Goal: Information Seeking & Learning: Learn about a topic

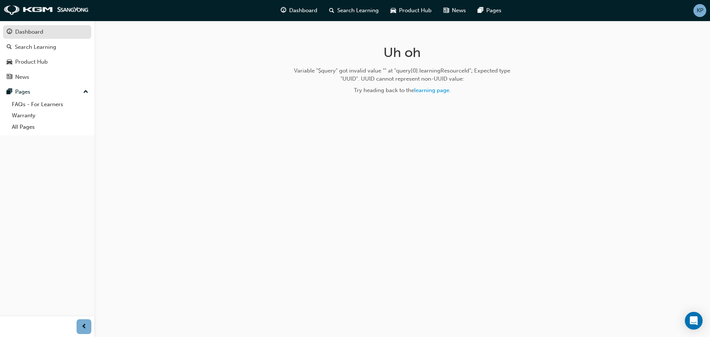
click at [50, 30] on div "Dashboard" at bounding box center [47, 31] width 81 height 9
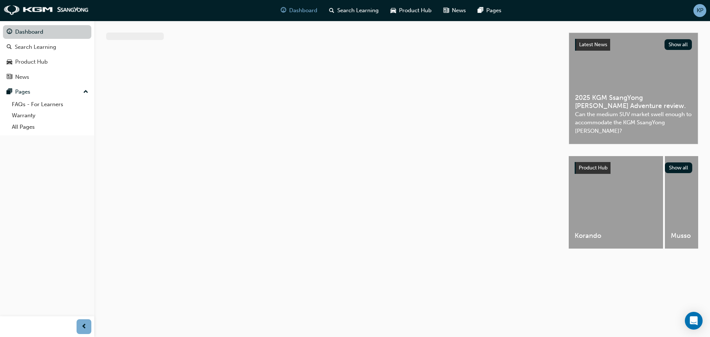
drag, startPoint x: 52, startPoint y: 32, endPoint x: 57, endPoint y: 30, distance: 5.1
click at [52, 32] on link "Dashboard" at bounding box center [47, 32] width 88 height 14
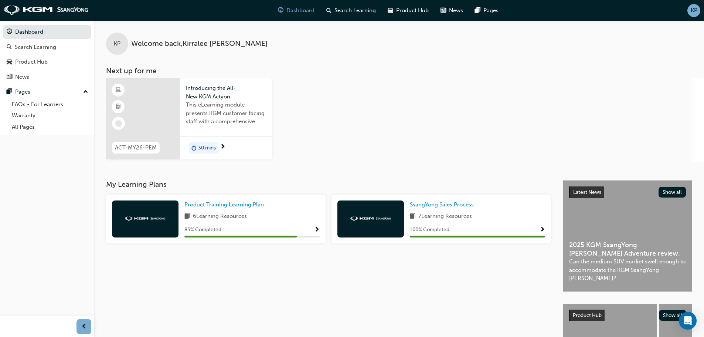
click at [224, 148] on span "next-icon" at bounding box center [223, 147] width 6 height 7
click at [203, 143] on div "30 mins" at bounding box center [204, 147] width 30 height 11
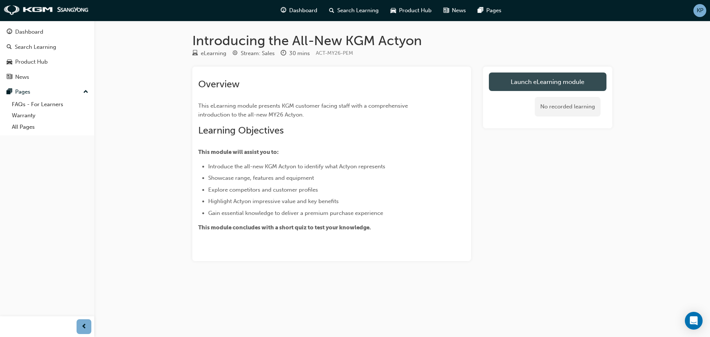
click at [577, 80] on link "Launch eLearning module" at bounding box center [548, 81] width 118 height 18
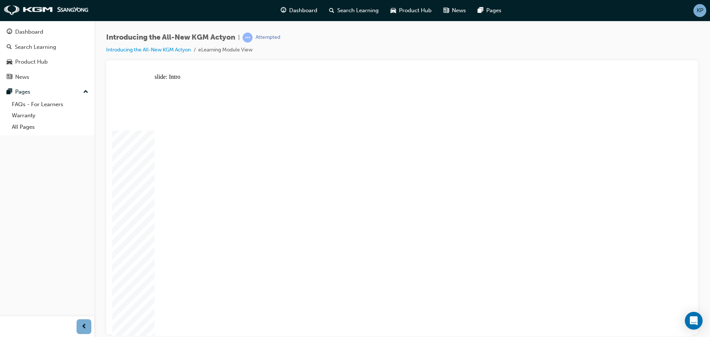
drag, startPoint x: 620, startPoint y: 282, endPoint x: 616, endPoint y: 283, distance: 4.2
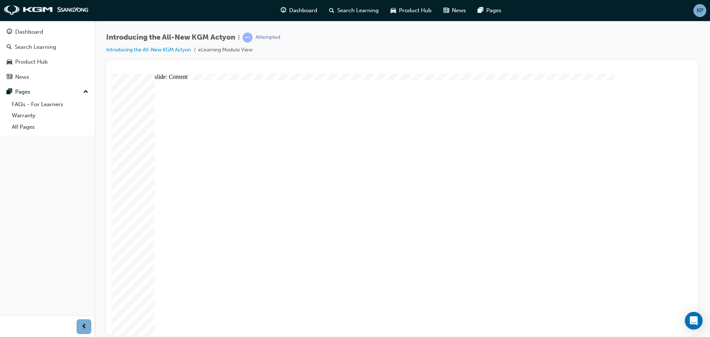
drag, startPoint x: 347, startPoint y: 303, endPoint x: 347, endPoint y: 288, distance: 15.2
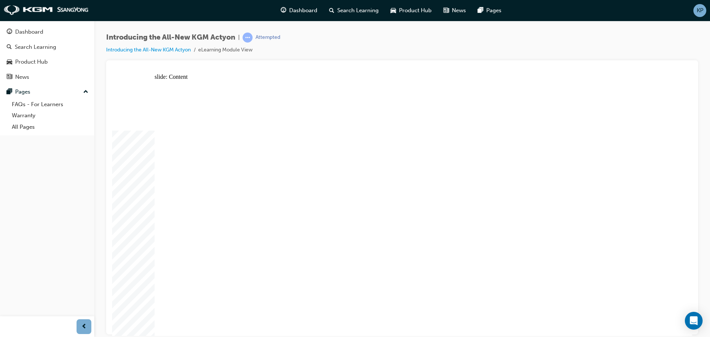
drag, startPoint x: 638, startPoint y: 245, endPoint x: 471, endPoint y: 186, distance: 177.1
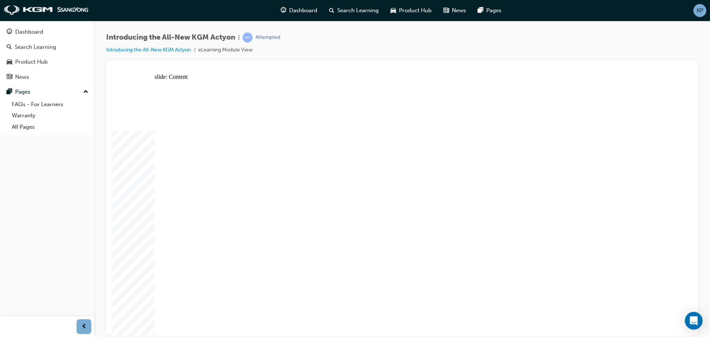
drag, startPoint x: 383, startPoint y: 234, endPoint x: 384, endPoint y: 239, distance: 4.5
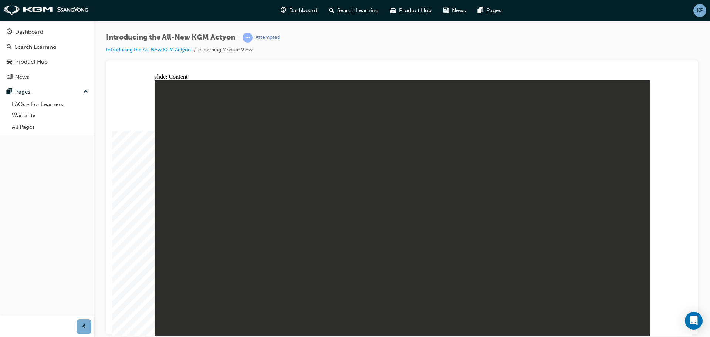
drag, startPoint x: 626, startPoint y: 167, endPoint x: 622, endPoint y: 156, distance: 11.6
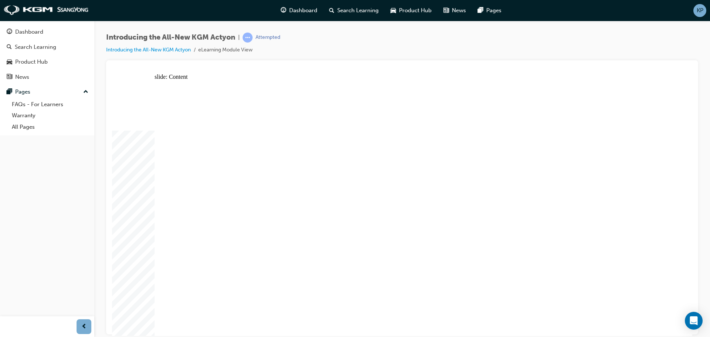
drag, startPoint x: 620, startPoint y: 90, endPoint x: 627, endPoint y: 93, distance: 6.9
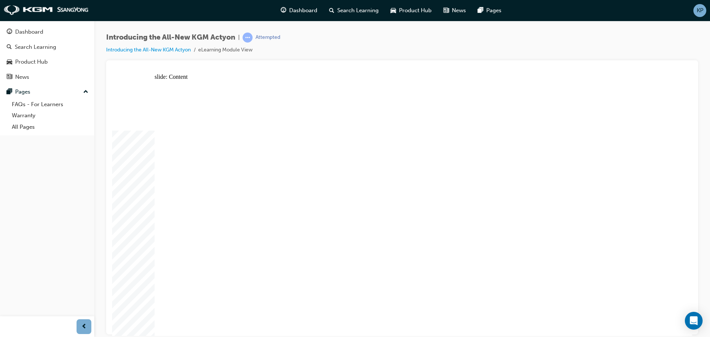
drag, startPoint x: 186, startPoint y: 117, endPoint x: 200, endPoint y: 117, distance: 14.8
drag, startPoint x: 222, startPoint y: 243, endPoint x: 278, endPoint y: 228, distance: 57.7
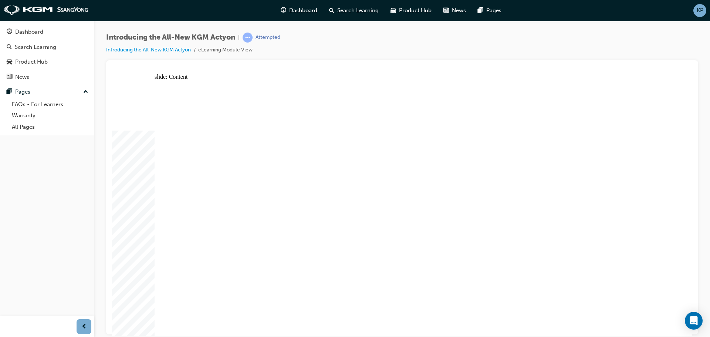
drag, startPoint x: 578, startPoint y: 123, endPoint x: 574, endPoint y: 123, distance: 4.1
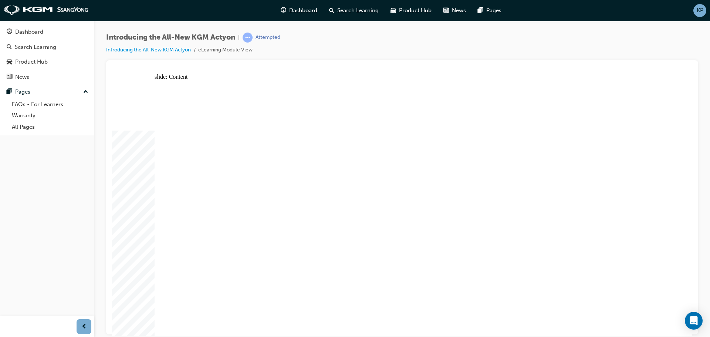
drag, startPoint x: 632, startPoint y: 86, endPoint x: 628, endPoint y: 87, distance: 3.9
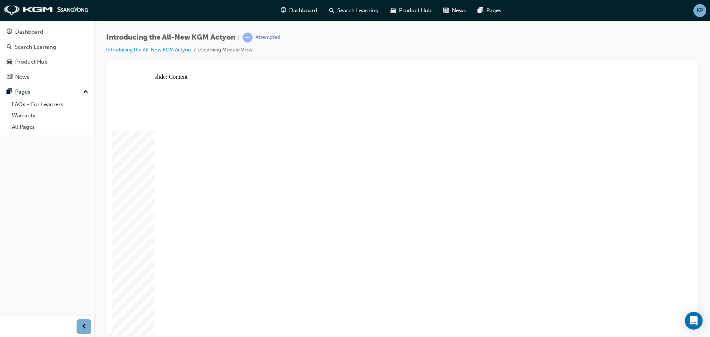
drag, startPoint x: 429, startPoint y: 146, endPoint x: 420, endPoint y: 223, distance: 77.5
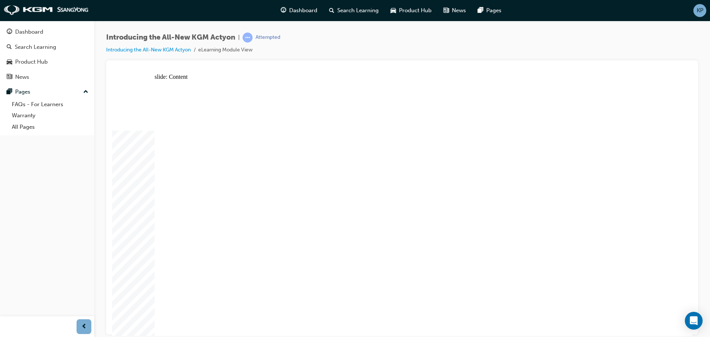
drag, startPoint x: 575, startPoint y: 256, endPoint x: 581, endPoint y: 251, distance: 7.6
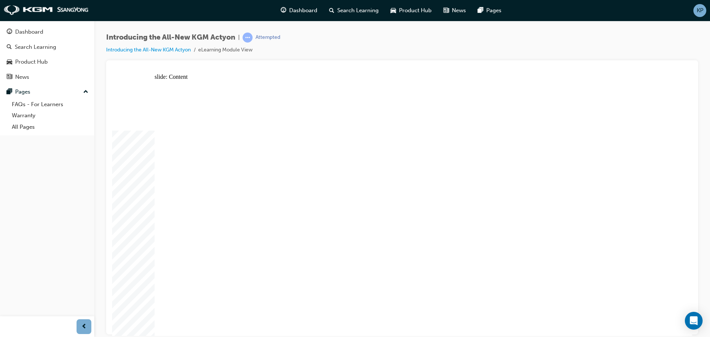
drag, startPoint x: 556, startPoint y: 215, endPoint x: 460, endPoint y: 181, distance: 101.5
drag, startPoint x: 422, startPoint y: 145, endPoint x: 431, endPoint y: 278, distance: 133.4
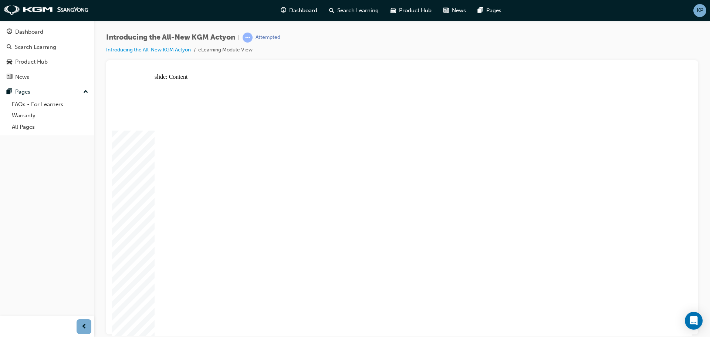
drag, startPoint x: 404, startPoint y: 269, endPoint x: 364, endPoint y: 276, distance: 39.9
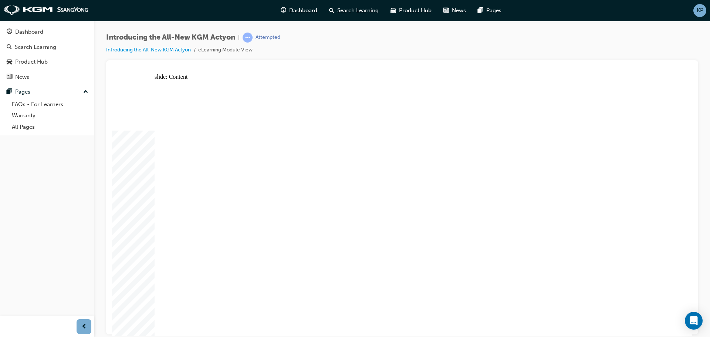
drag, startPoint x: 327, startPoint y: 172, endPoint x: 360, endPoint y: 164, distance: 33.8
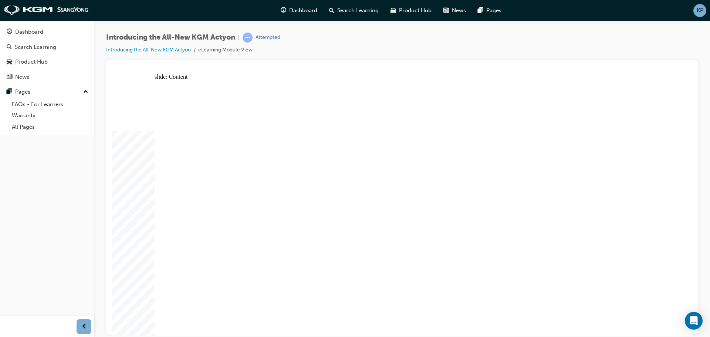
drag, startPoint x: 622, startPoint y: 86, endPoint x: 630, endPoint y: 90, distance: 8.6
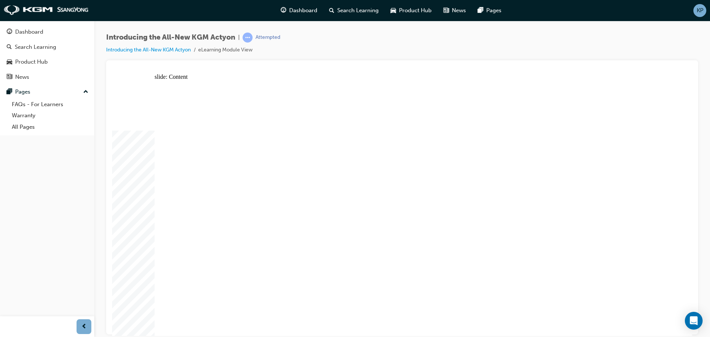
drag, startPoint x: 638, startPoint y: 101, endPoint x: 635, endPoint y: 90, distance: 10.8
drag, startPoint x: 214, startPoint y: 120, endPoint x: 211, endPoint y: 125, distance: 6.2
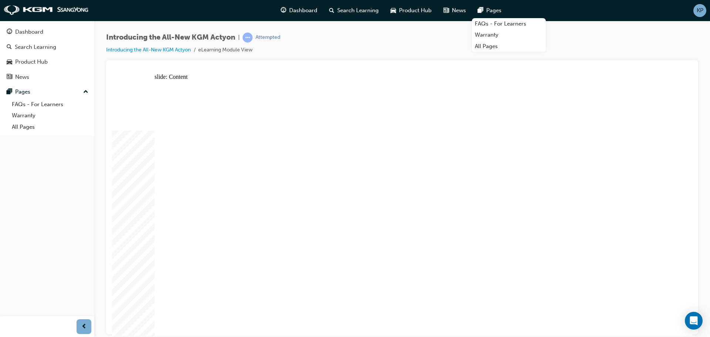
drag, startPoint x: 289, startPoint y: 126, endPoint x: 284, endPoint y: 139, distance: 13.3
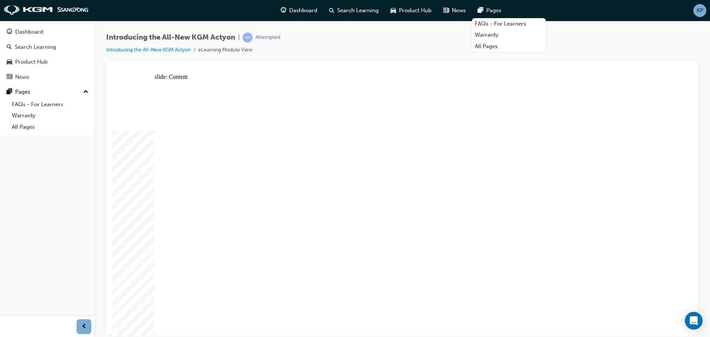
drag, startPoint x: 623, startPoint y: 99, endPoint x: 620, endPoint y: 96, distance: 3.9
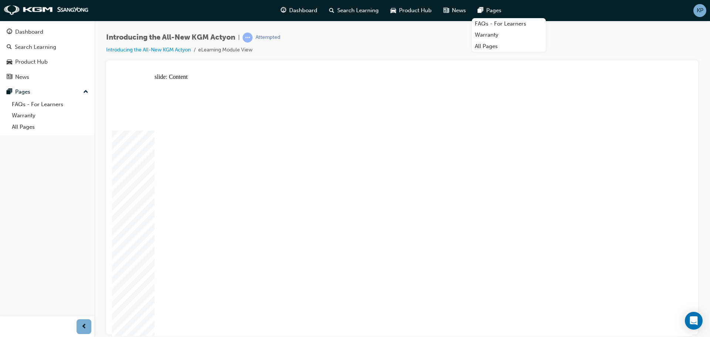
drag, startPoint x: 363, startPoint y: 239, endPoint x: 369, endPoint y: 243, distance: 7.2
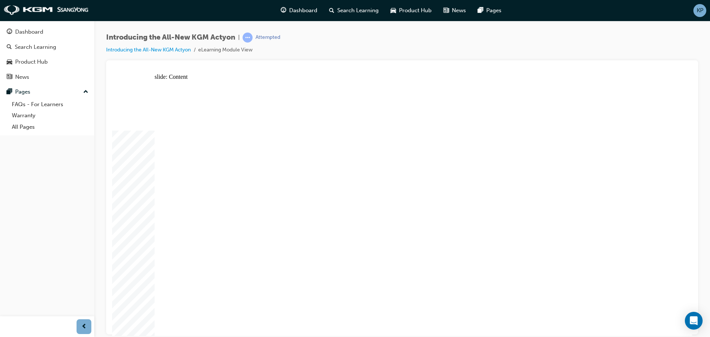
radio input "true"
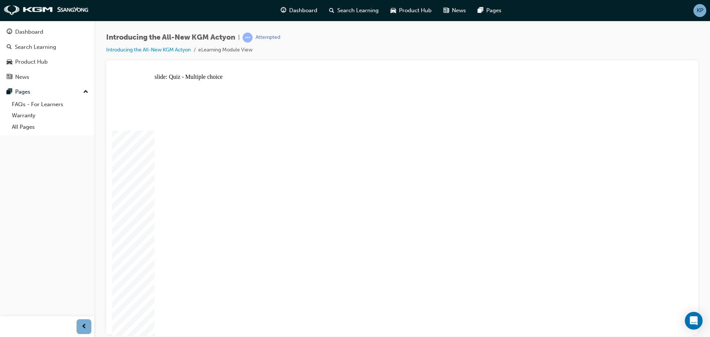
radio input "true"
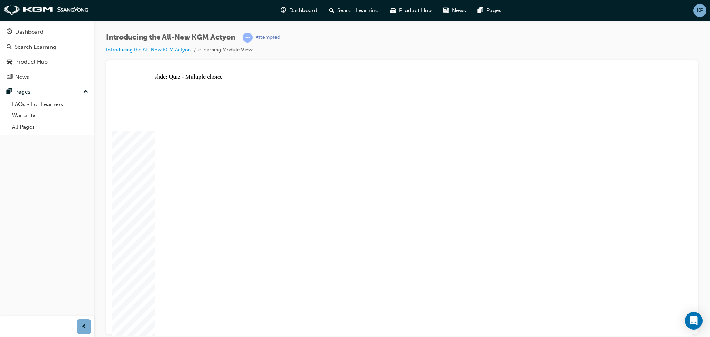
radio input "true"
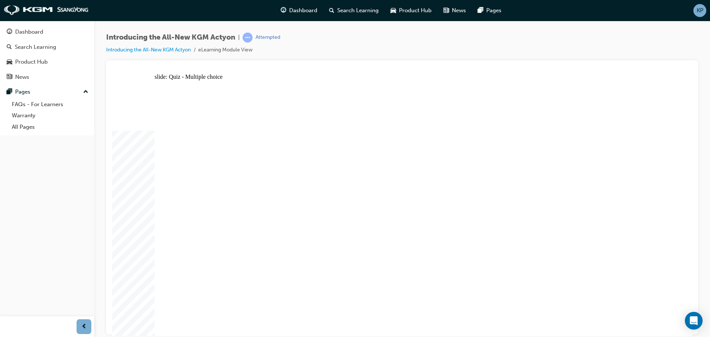
radio input "true"
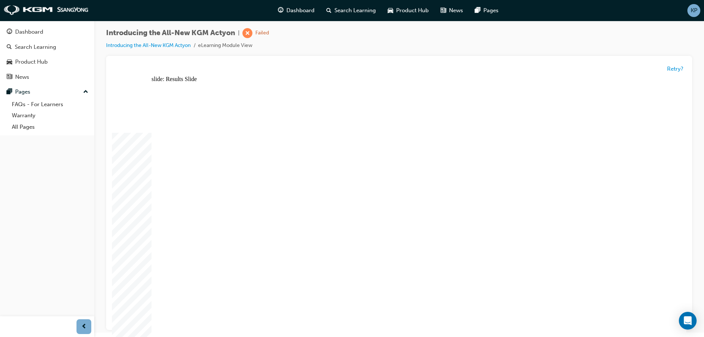
scroll to position [6, 0]
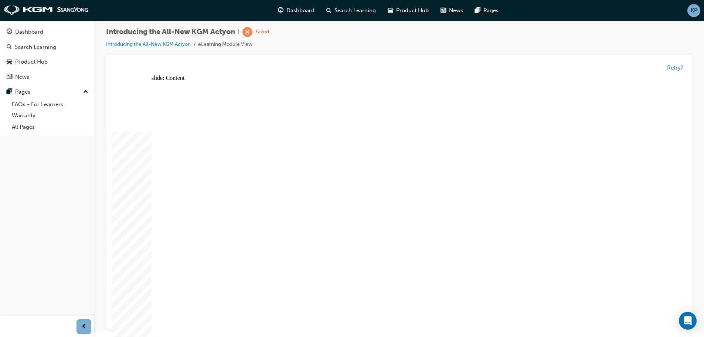
radio input "true"
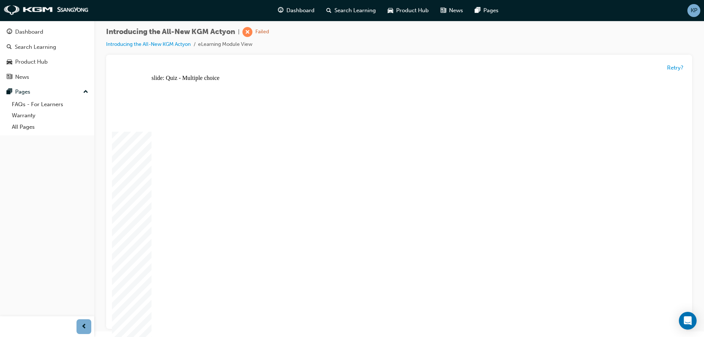
click at [680, 68] on button "Retry?" at bounding box center [675, 68] width 16 height 9
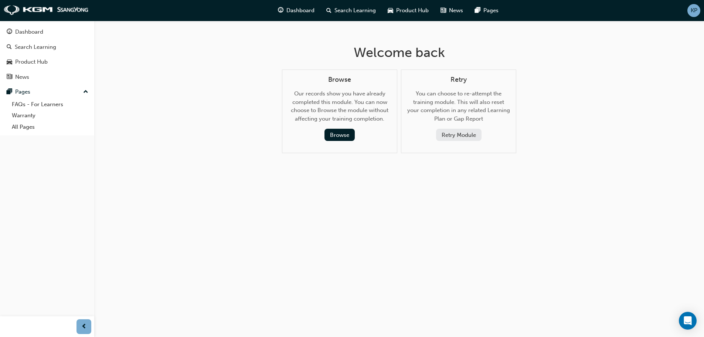
scroll to position [0, 0]
click at [467, 134] on button "Retry Module" at bounding box center [461, 135] width 45 height 12
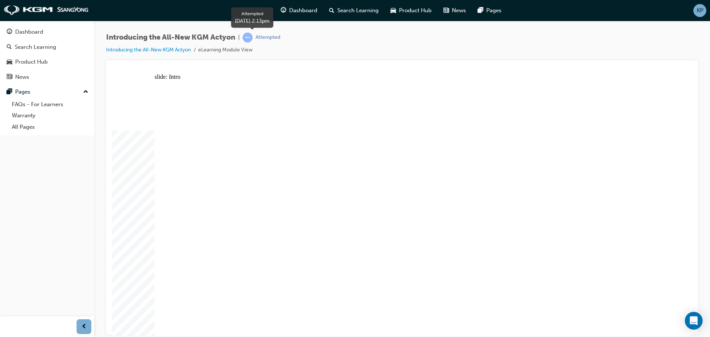
click at [258, 37] on div "Attempted" at bounding box center [267, 37] width 25 height 7
click at [249, 38] on span "learningRecordVerb_ATTEMPT-icon" at bounding box center [247, 38] width 10 height 10
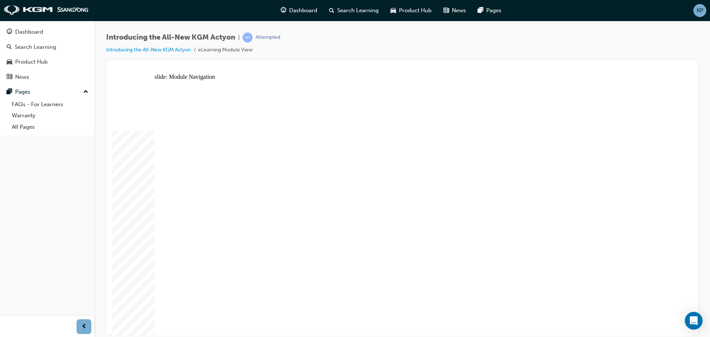
click at [79, 95] on div "Pages" at bounding box center [47, 91] width 81 height 9
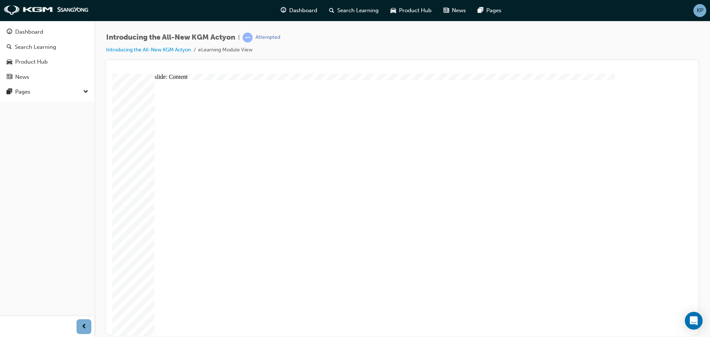
click at [85, 91] on span "down-icon" at bounding box center [85, 92] width 5 height 10
click at [274, 36] on div "Attempted" at bounding box center [267, 37] width 25 height 7
click at [248, 40] on span "learningRecordVerb_ATTEMPT-icon" at bounding box center [247, 38] width 10 height 10
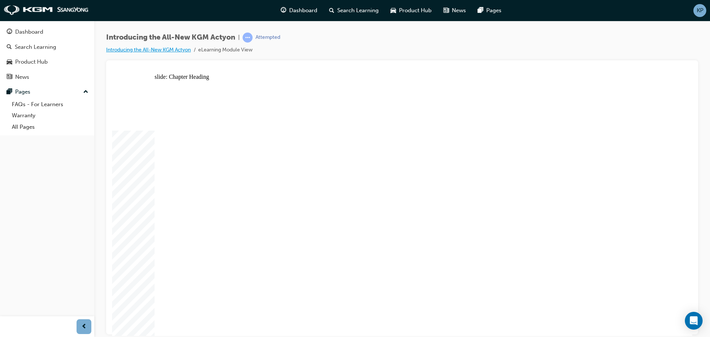
click at [191, 50] on link "Introducing the All-New KGM Actyon" at bounding box center [148, 50] width 85 height 6
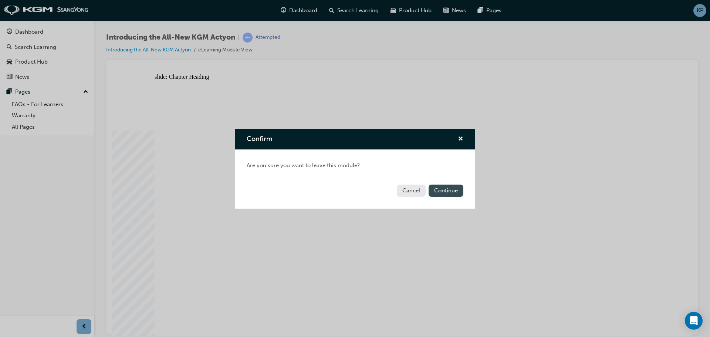
click at [450, 194] on button "Continue" at bounding box center [445, 190] width 35 height 12
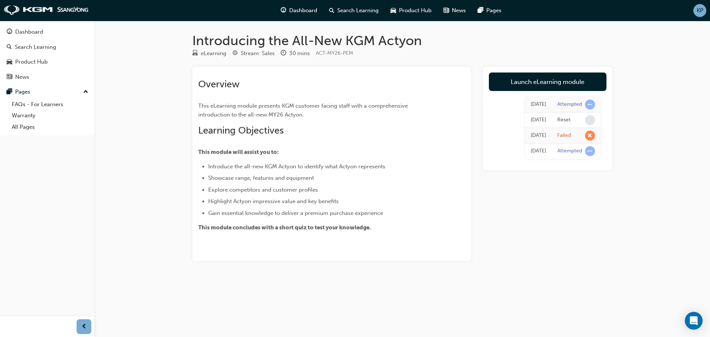
click at [563, 139] on div "Failed" at bounding box center [576, 135] width 38 height 10
click at [566, 149] on div "Attempted" at bounding box center [569, 150] width 25 height 7
click at [567, 154] on div "Attempted" at bounding box center [569, 150] width 25 height 7
click at [535, 153] on div "[DATE]" at bounding box center [538, 151] width 16 height 9
click at [574, 128] on td "Failed" at bounding box center [575, 136] width 49 height 16
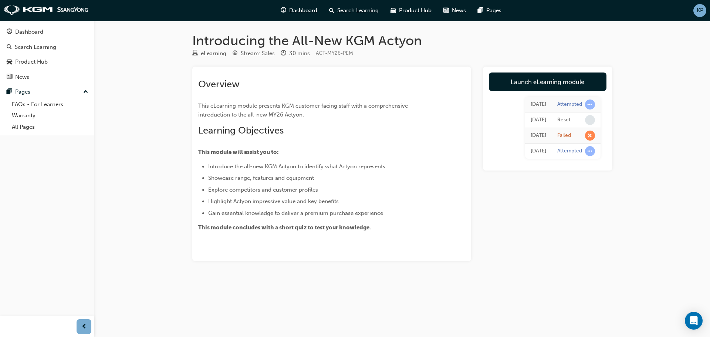
click at [557, 126] on td "Reset" at bounding box center [575, 120] width 49 height 16
click at [565, 115] on div "Reset" at bounding box center [576, 120] width 38 height 10
click at [483, 195] on div "Launch eLearning module [DATE] Attempted [DATE] Reset [DATE] Failed [DATE] Atte…" at bounding box center [547, 164] width 129 height 194
click at [566, 89] on link "Launch eLearning module" at bounding box center [548, 81] width 118 height 18
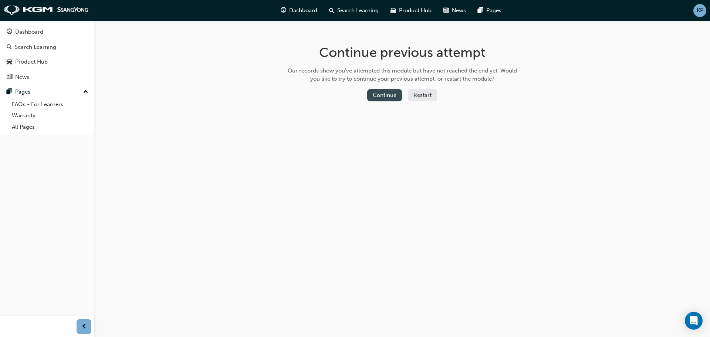
click at [394, 97] on button "Continue" at bounding box center [384, 95] width 35 height 12
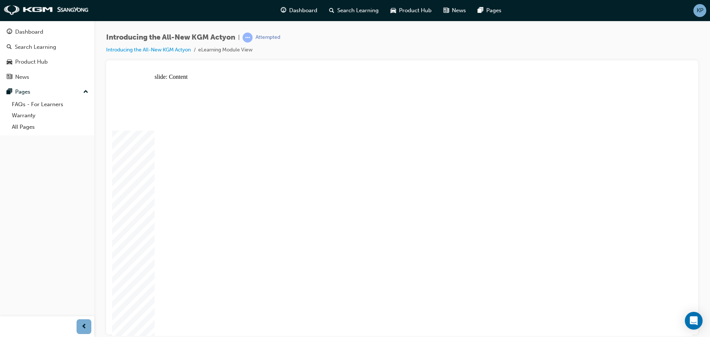
drag, startPoint x: 429, startPoint y: 156, endPoint x: 420, endPoint y: 157, distance: 9.7
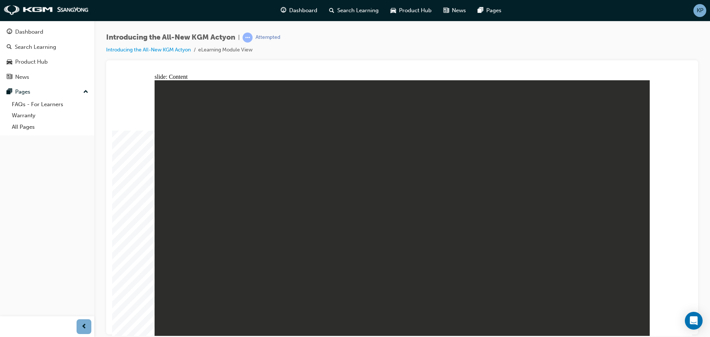
drag, startPoint x: 280, startPoint y: 251, endPoint x: 297, endPoint y: 240, distance: 20.7
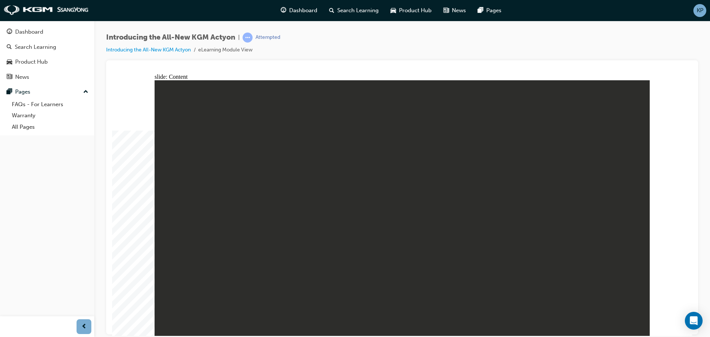
drag, startPoint x: 624, startPoint y: 169, endPoint x: 593, endPoint y: 170, distance: 31.5
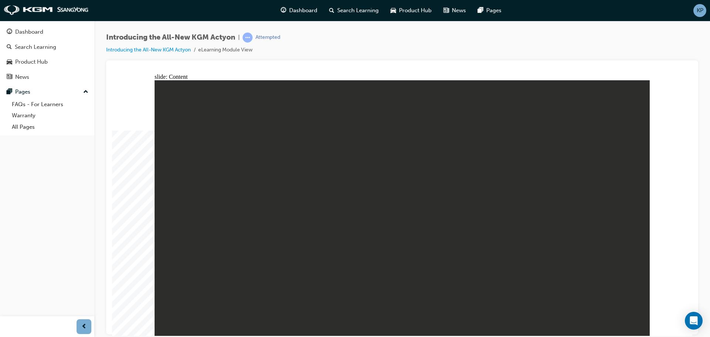
drag, startPoint x: 334, startPoint y: 194, endPoint x: 426, endPoint y: 116, distance: 121.2
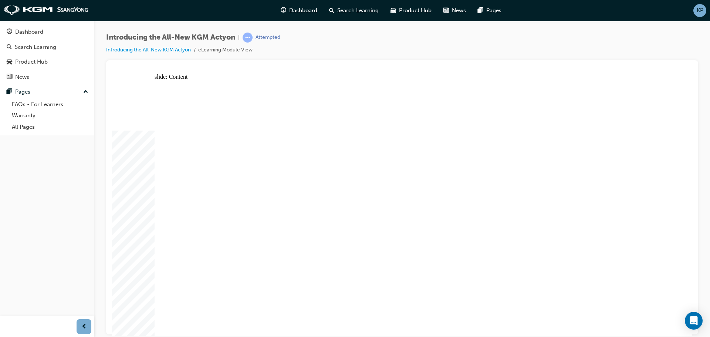
drag, startPoint x: 522, startPoint y: 169, endPoint x: 549, endPoint y: 163, distance: 27.9
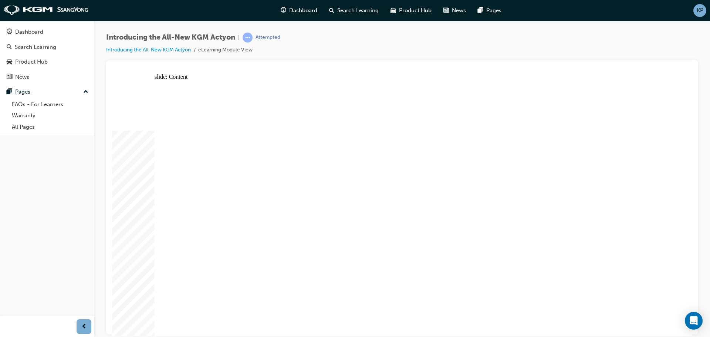
drag, startPoint x: 206, startPoint y: 164, endPoint x: 228, endPoint y: 161, distance: 22.0
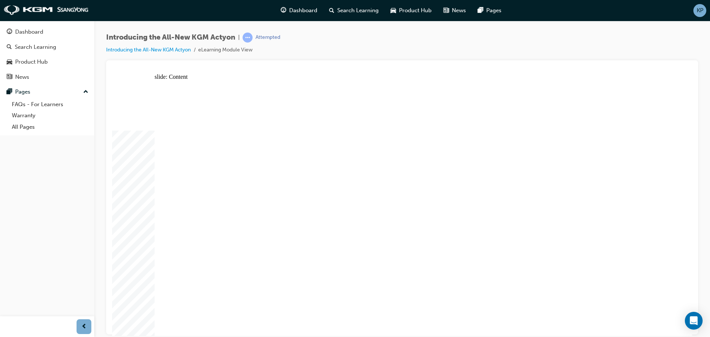
drag, startPoint x: 367, startPoint y: 259, endPoint x: 444, endPoint y: 248, distance: 77.6
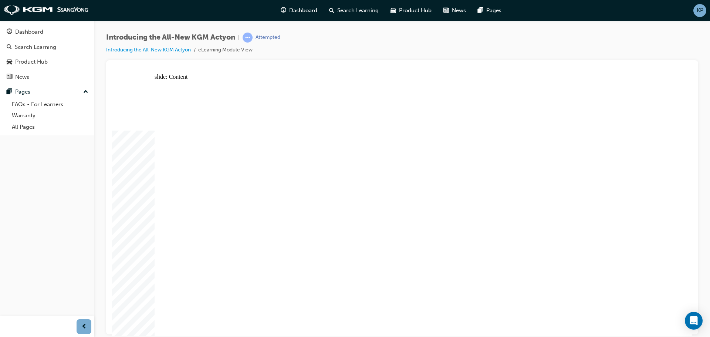
drag, startPoint x: 597, startPoint y: 119, endPoint x: 558, endPoint y: 124, distance: 39.8
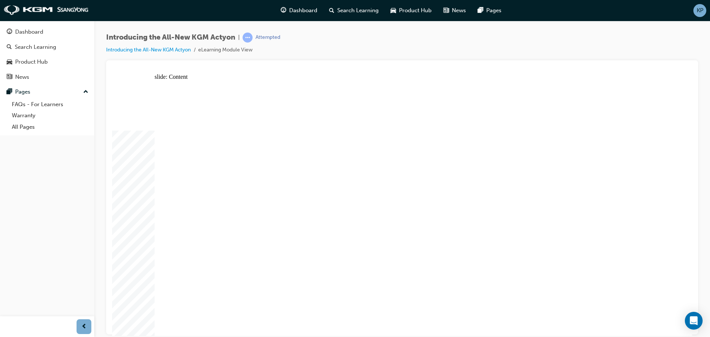
drag, startPoint x: 620, startPoint y: 98, endPoint x: 614, endPoint y: 92, distance: 8.1
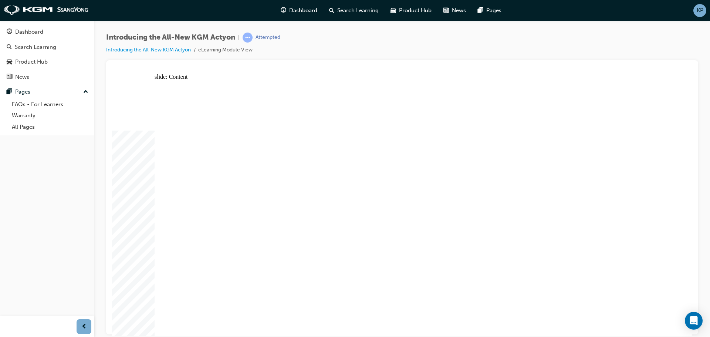
drag, startPoint x: 633, startPoint y: 102, endPoint x: 632, endPoint y: 96, distance: 5.7
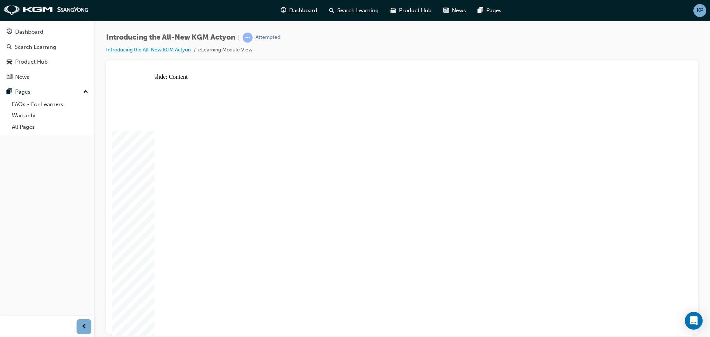
radio input "true"
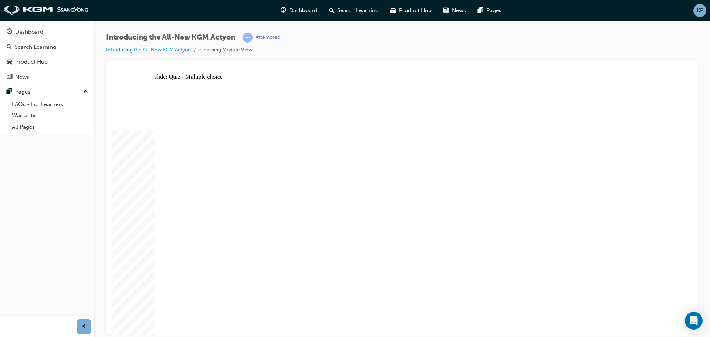
radio input "true"
